Goal: Task Accomplishment & Management: Use online tool/utility

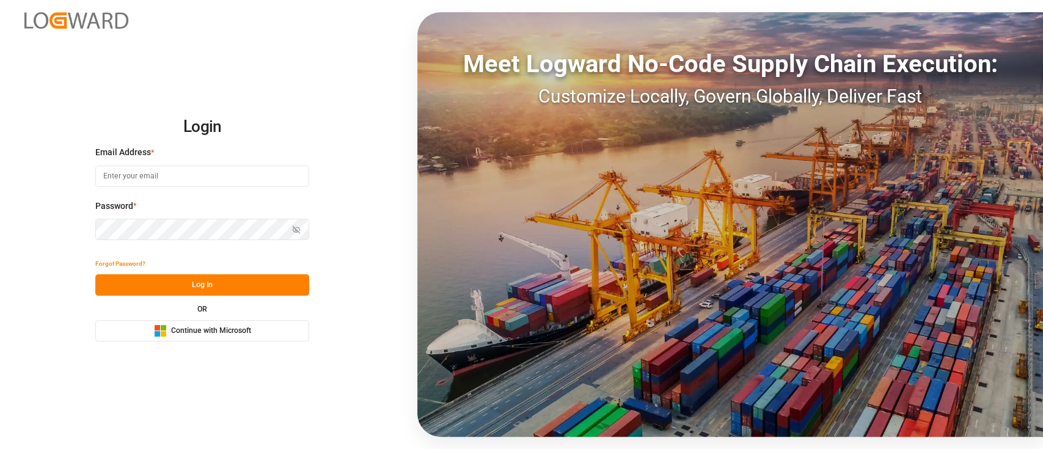
click at [252, 332] on button "Microsoft Logo Continue with Microsoft" at bounding box center [202, 330] width 214 height 21
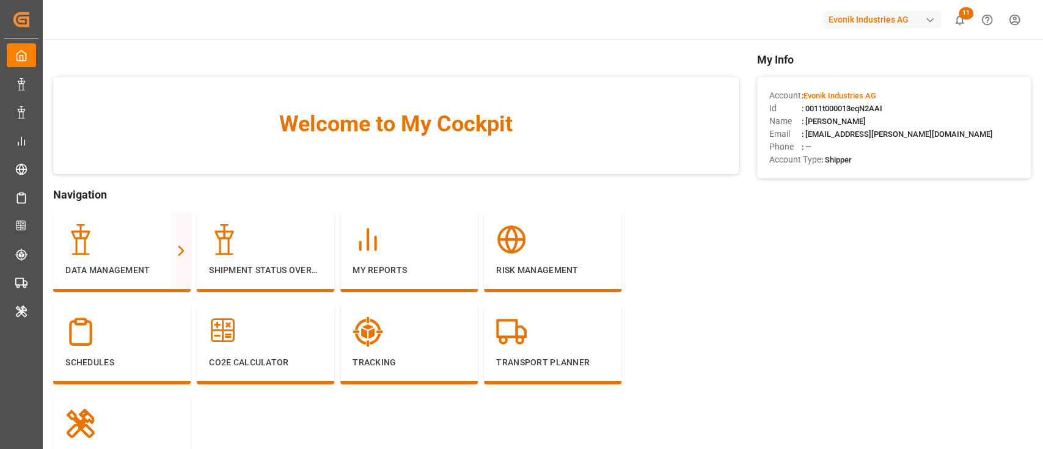
drag, startPoint x: 0, startPoint y: 0, endPoint x: 501, endPoint y: 86, distance: 508.2
click at [501, 86] on div "Welcome to My Cockpit" at bounding box center [395, 125] width 685 height 97
click at [874, 15] on div "Evonik Industries AG" at bounding box center [881, 20] width 117 height 18
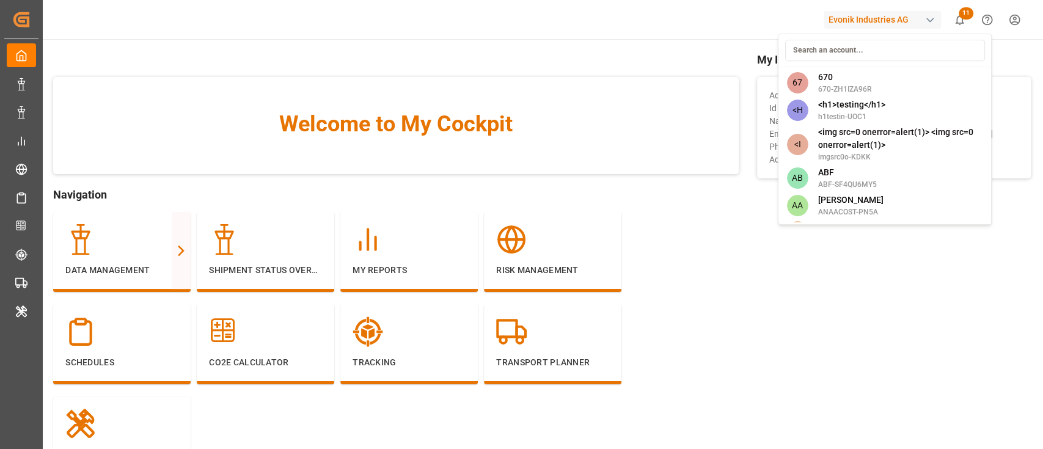
click at [866, 40] on input at bounding box center [884, 50] width 200 height 21
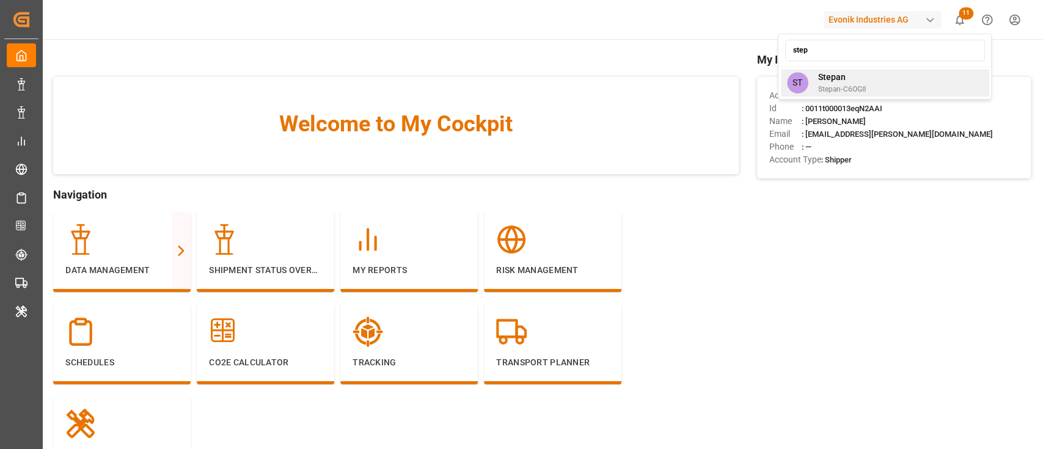
type input "step"
click at [860, 86] on span "Stepan-C6OGII" at bounding box center [841, 89] width 48 height 11
